Goal: Browse casually: Explore the website without a specific task or goal

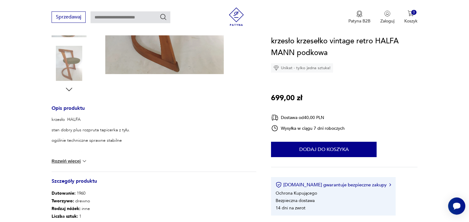
scroll to position [205, 0]
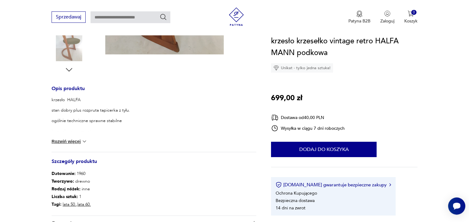
click at [68, 141] on button "Rozwiń więcej" at bounding box center [70, 141] width 36 height 6
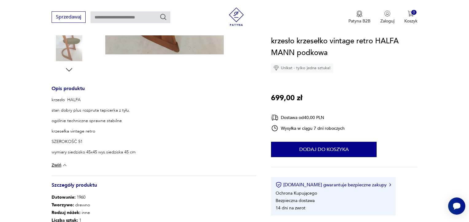
click at [68, 45] on img at bounding box center [69, 43] width 35 height 35
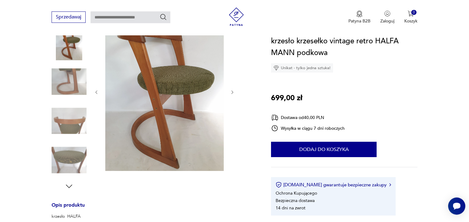
scroll to position [57, 0]
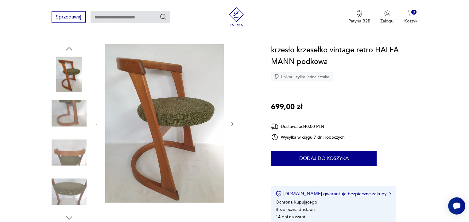
click at [168, 127] on img at bounding box center [164, 123] width 118 height 158
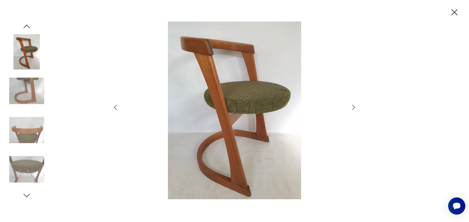
click at [353, 106] on icon "button" at bounding box center [353, 106] width 7 height 7
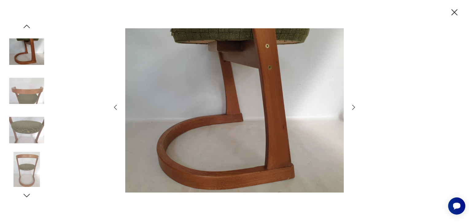
click at [353, 106] on icon "button" at bounding box center [353, 106] width 7 height 7
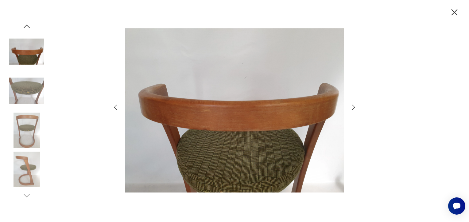
click at [353, 106] on icon "button" at bounding box center [353, 106] width 7 height 7
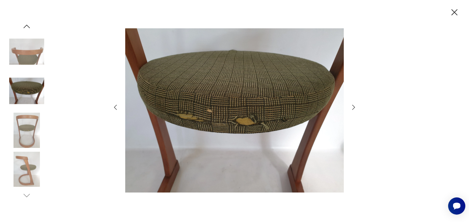
click at [353, 106] on icon "button" at bounding box center [353, 106] width 7 height 7
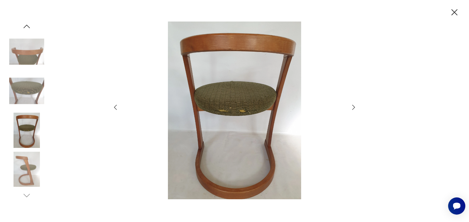
click at [353, 106] on icon "button" at bounding box center [353, 106] width 7 height 7
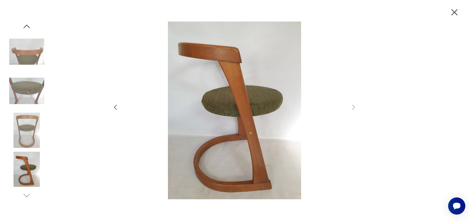
click at [27, 24] on icon "button" at bounding box center [26, 26] width 9 height 9
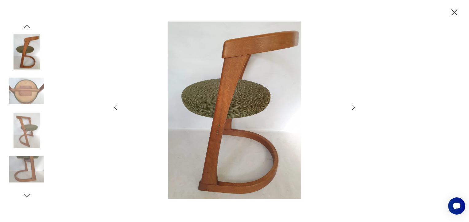
click at [27, 24] on icon "button" at bounding box center [26, 26] width 9 height 9
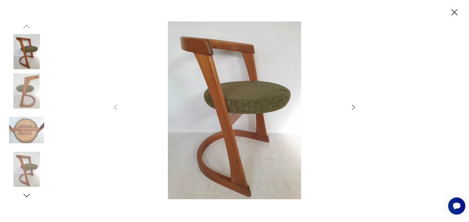
click at [27, 133] on img at bounding box center [26, 129] width 35 height 35
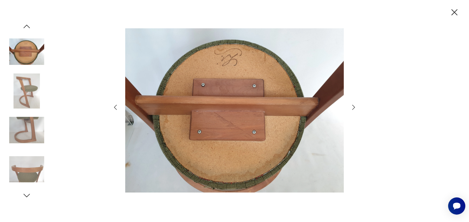
click at [207, 91] on img at bounding box center [234, 109] width 218 height 177
click at [21, 95] on img at bounding box center [26, 90] width 35 height 35
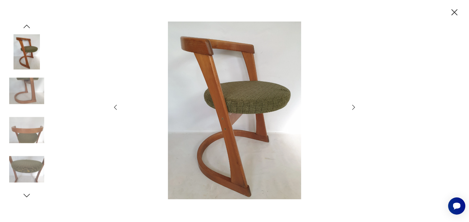
click at [210, 112] on img at bounding box center [234, 109] width 218 height 177
click at [30, 83] on img at bounding box center [26, 90] width 35 height 35
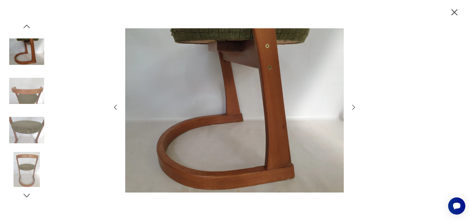
click at [31, 55] on img at bounding box center [26, 51] width 35 height 35
click at [30, 158] on img at bounding box center [26, 169] width 35 height 35
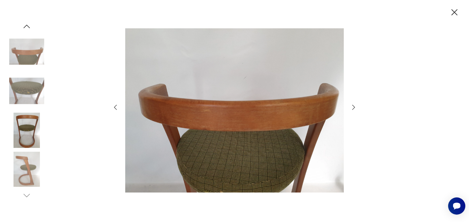
click at [27, 167] on img at bounding box center [26, 169] width 35 height 35
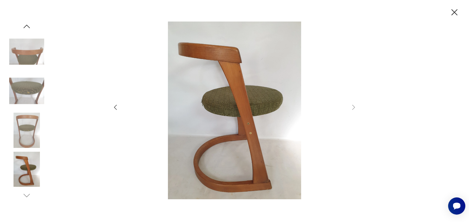
click at [30, 88] on img at bounding box center [26, 90] width 35 height 35
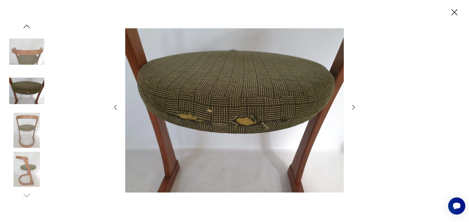
click at [255, 117] on img at bounding box center [234, 109] width 218 height 177
click at [247, 122] on img at bounding box center [234, 109] width 218 height 177
click at [23, 168] on img at bounding box center [26, 169] width 35 height 35
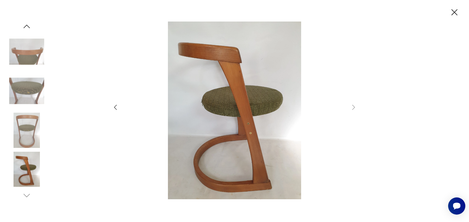
click at [26, 170] on img at bounding box center [26, 169] width 35 height 35
click at [30, 122] on img at bounding box center [26, 129] width 35 height 35
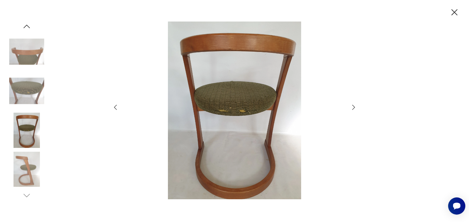
click at [22, 51] on img at bounding box center [26, 51] width 35 height 35
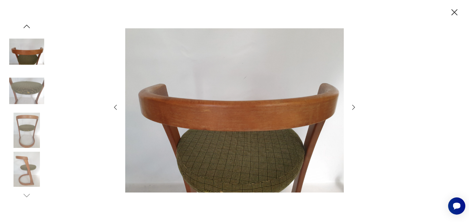
click at [31, 170] on img at bounding box center [26, 169] width 35 height 35
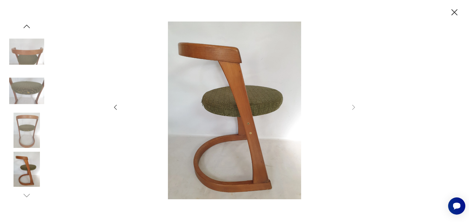
click at [26, 26] on icon "button" at bounding box center [26, 26] width 9 height 9
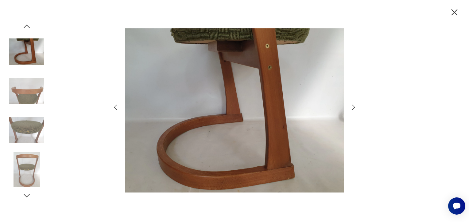
click at [22, 51] on img at bounding box center [26, 51] width 35 height 35
click at [23, 171] on img at bounding box center [26, 169] width 35 height 35
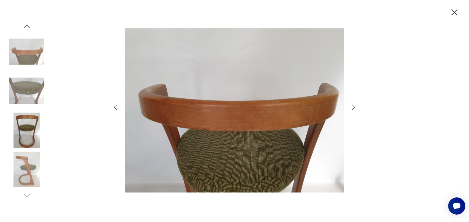
click at [29, 86] on img at bounding box center [26, 90] width 35 height 35
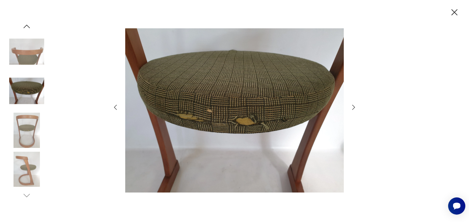
click at [26, 24] on icon "button" at bounding box center [26, 26] width 9 height 9
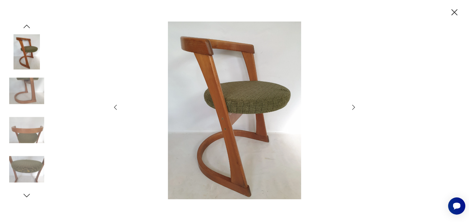
click at [26, 24] on icon "button" at bounding box center [26, 26] width 9 height 9
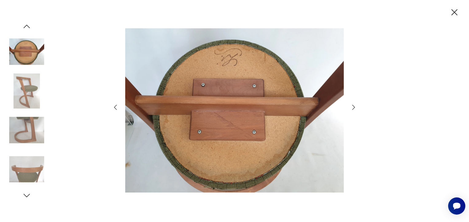
click at [24, 87] on img at bounding box center [26, 90] width 35 height 35
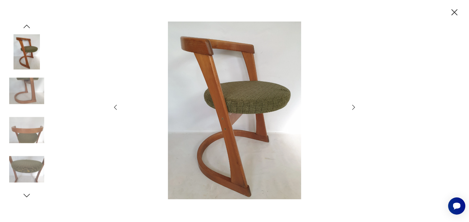
click at [456, 14] on icon "button" at bounding box center [454, 12] width 6 height 6
